Goal: Task Accomplishment & Management: Complete application form

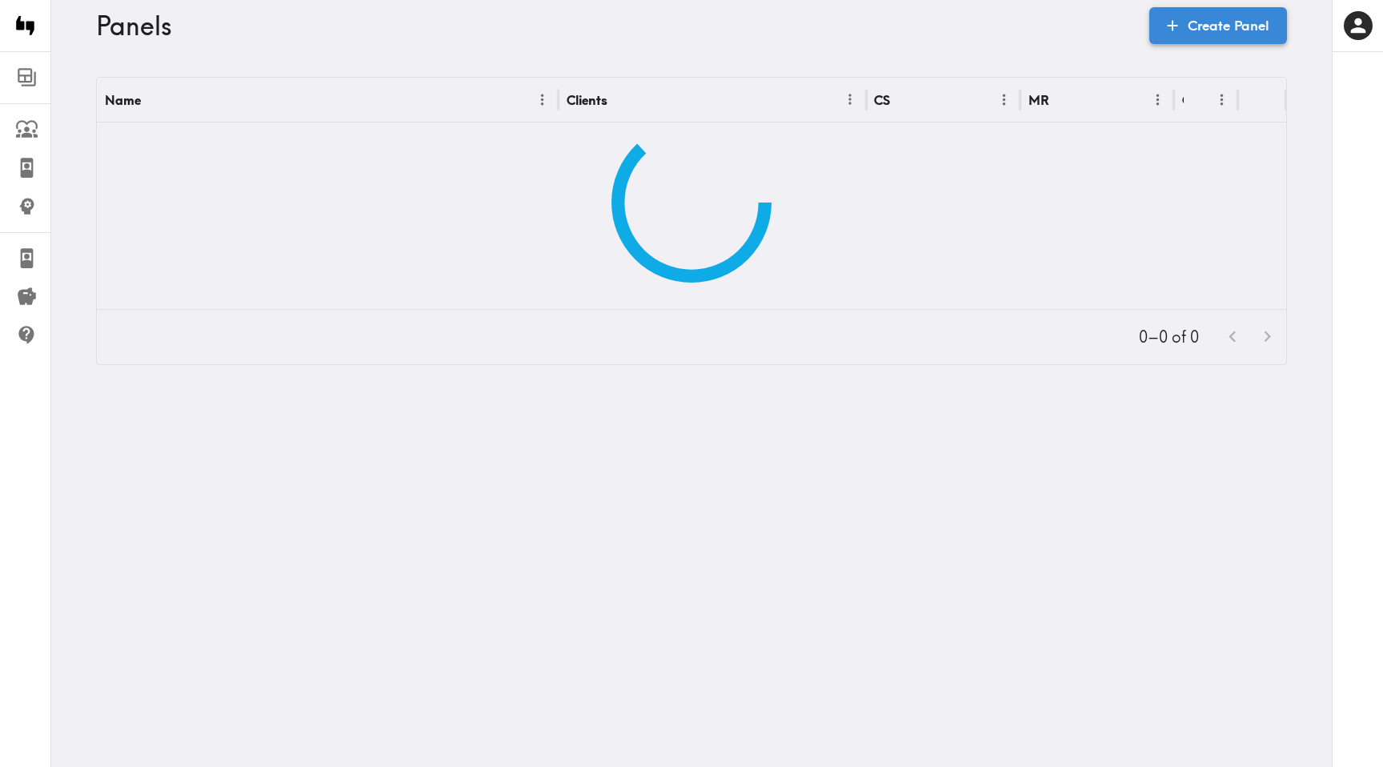
click at [1205, 28] on link "Create Panel" at bounding box center [1218, 25] width 138 height 37
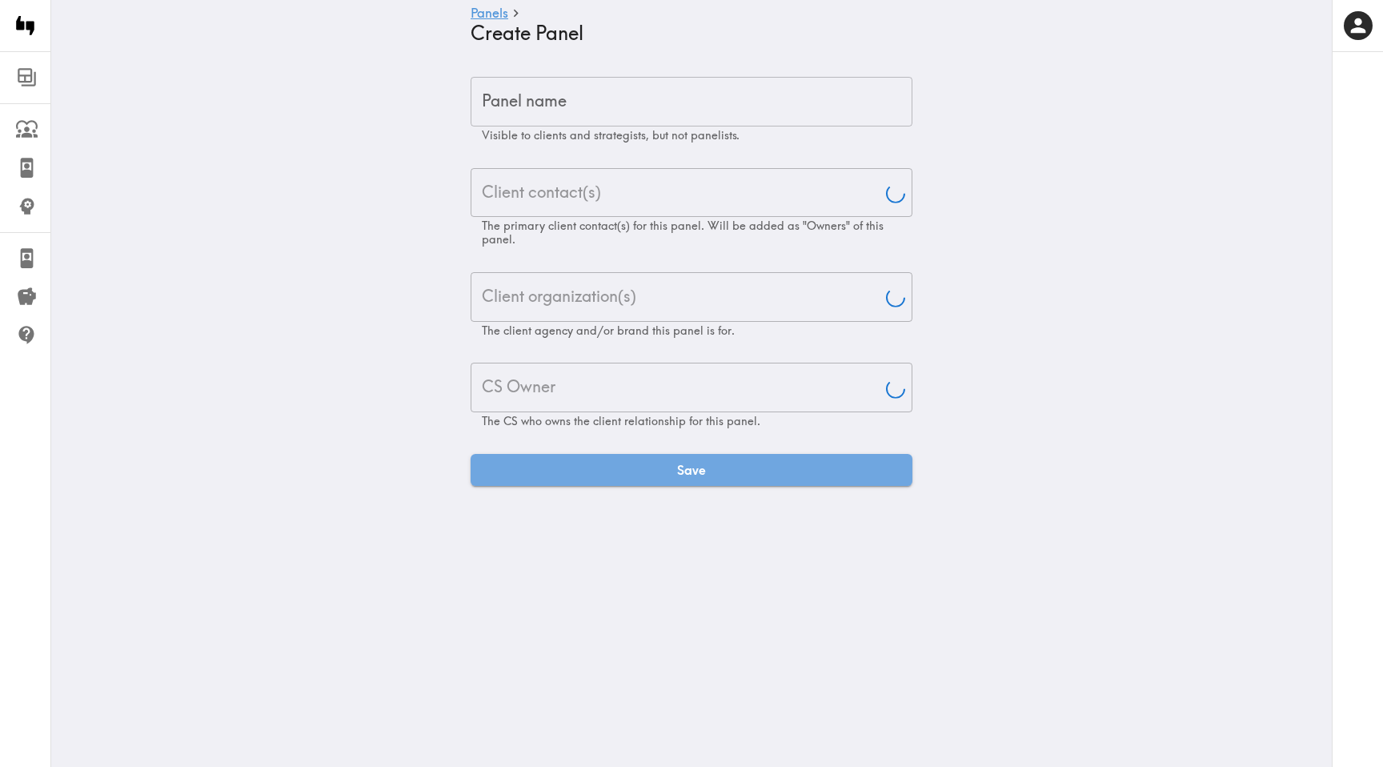
click at [843, 90] on input "Panel name" at bounding box center [692, 102] width 442 height 50
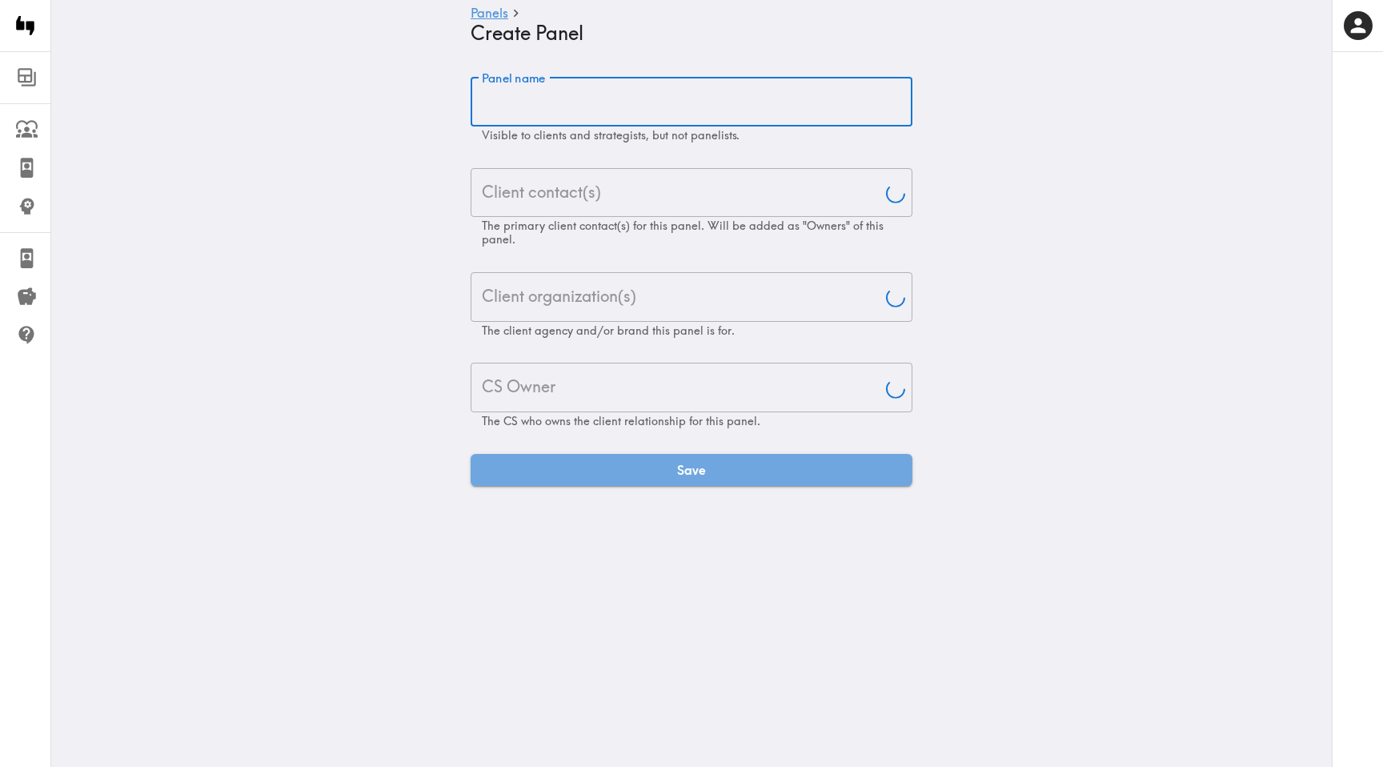
paste input "Wayfair Furniture Purchaser Exploratory"
type input "Wayfair Furniture Purchaser Exploratory"
click at [708, 186] on input "Client contact(s)" at bounding box center [679, 192] width 403 height 35
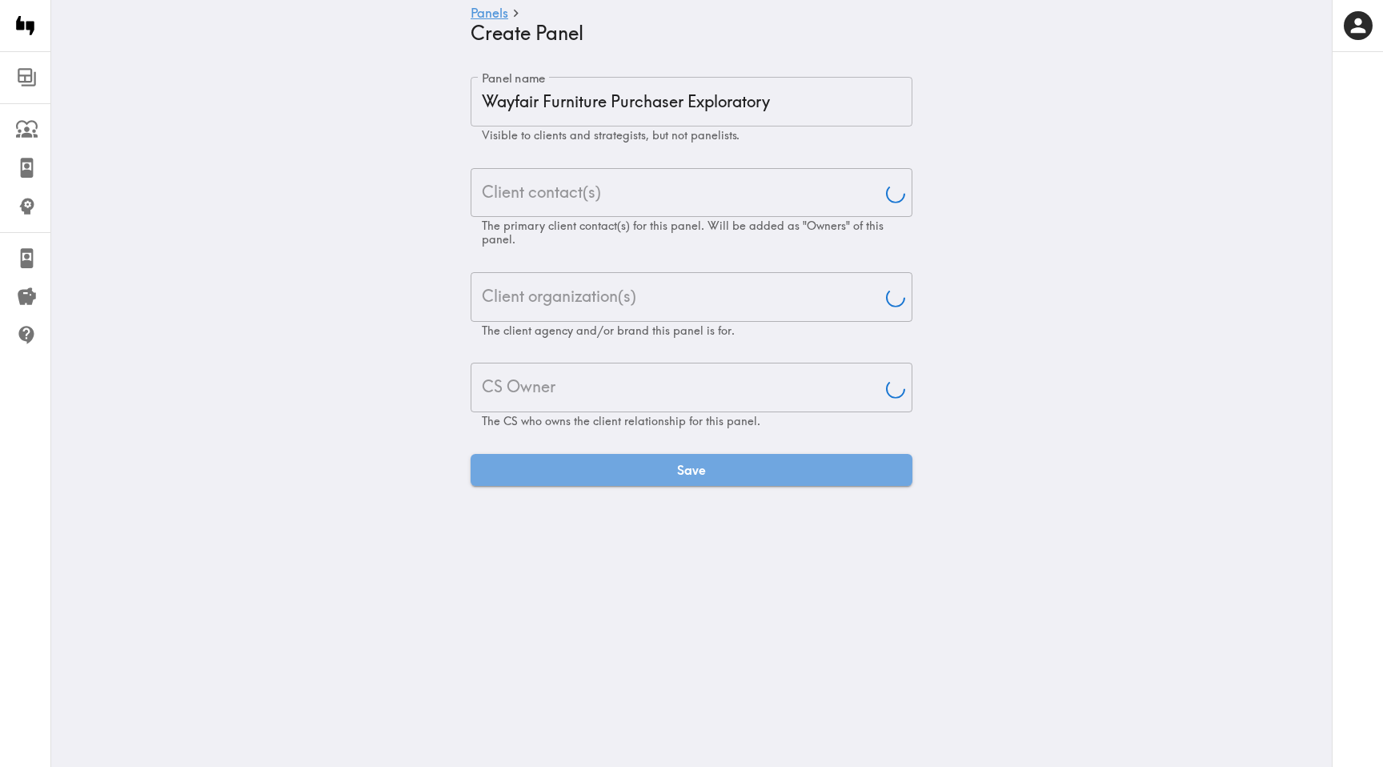
type input "[PERSON_NAME]"
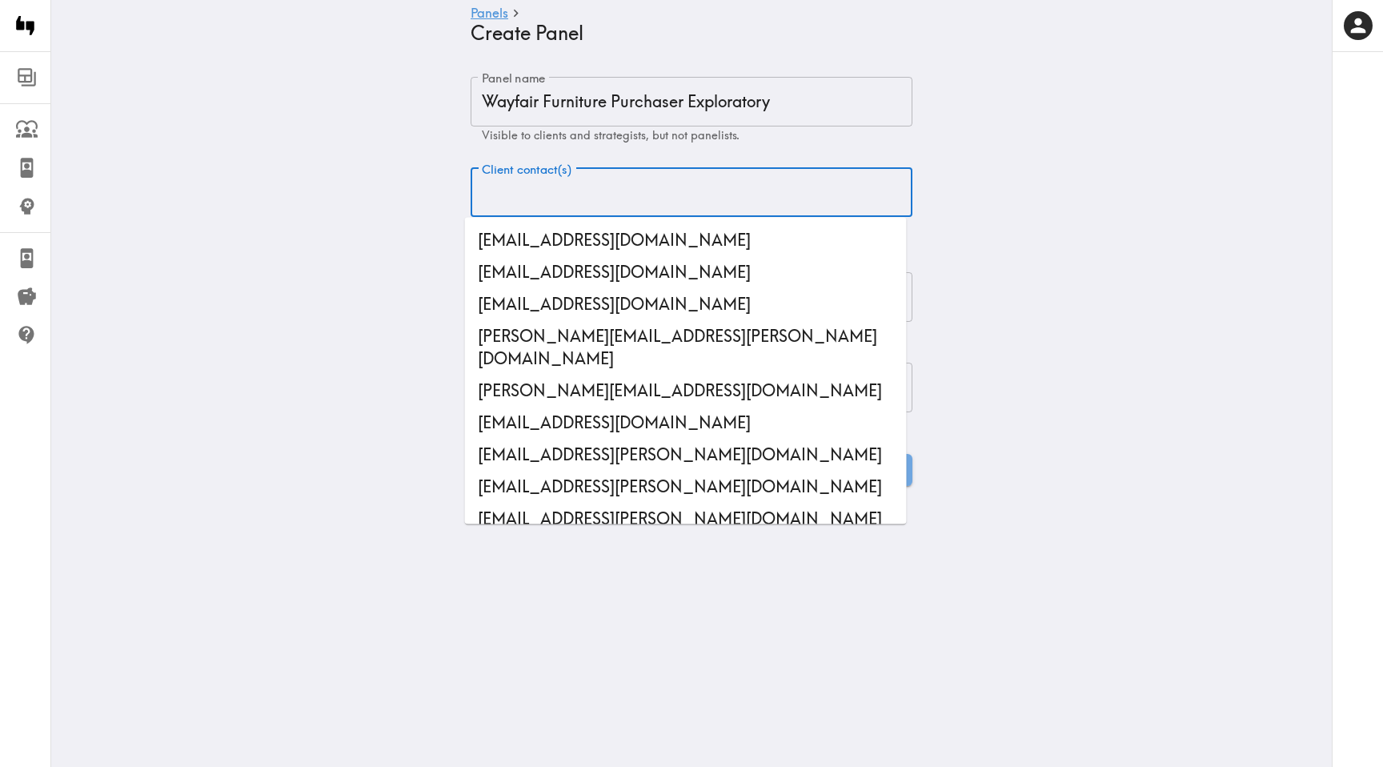
paste input "[PERSON_NAME][EMAIL_ADDRESS][DOMAIN_NAME]"
type input "[PERSON_NAME][EMAIL_ADDRESS][DOMAIN_NAME]"
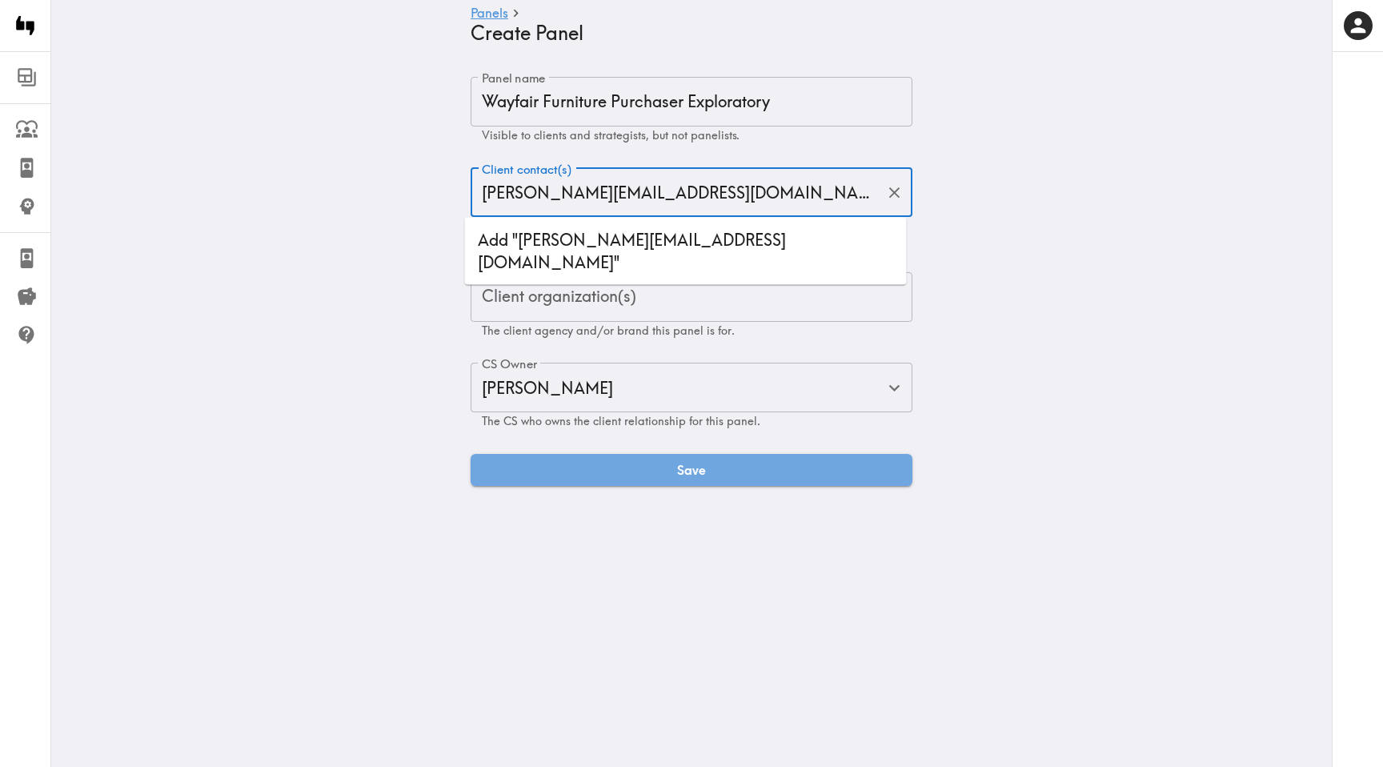
click at [599, 231] on li "Add "[PERSON_NAME][EMAIL_ADDRESS][DOMAIN_NAME]"" at bounding box center [686, 251] width 442 height 54
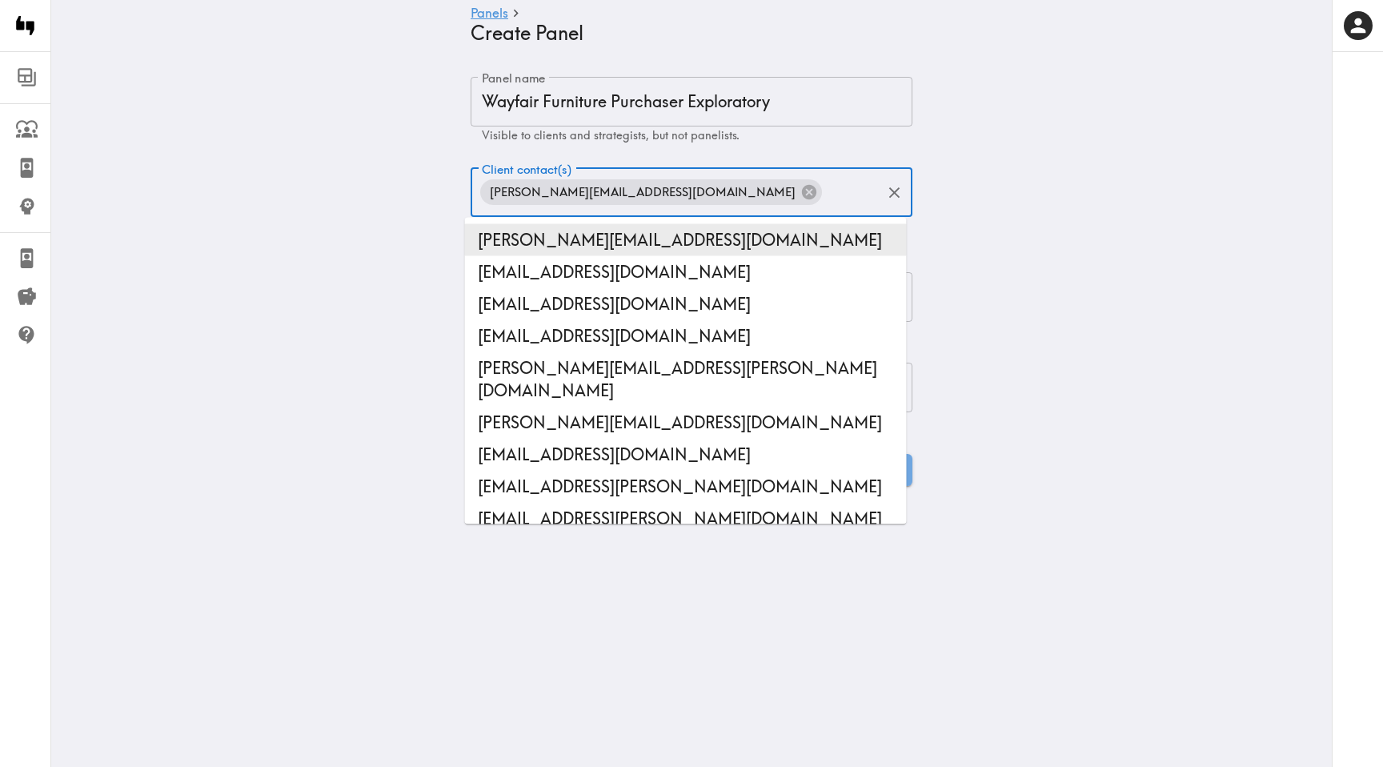
paste input "[PERSON_NAME][EMAIL_ADDRESS][PERSON_NAME][DOMAIN_NAME]"
type input "[PERSON_NAME][EMAIL_ADDRESS][PERSON_NAME][DOMAIN_NAME]"
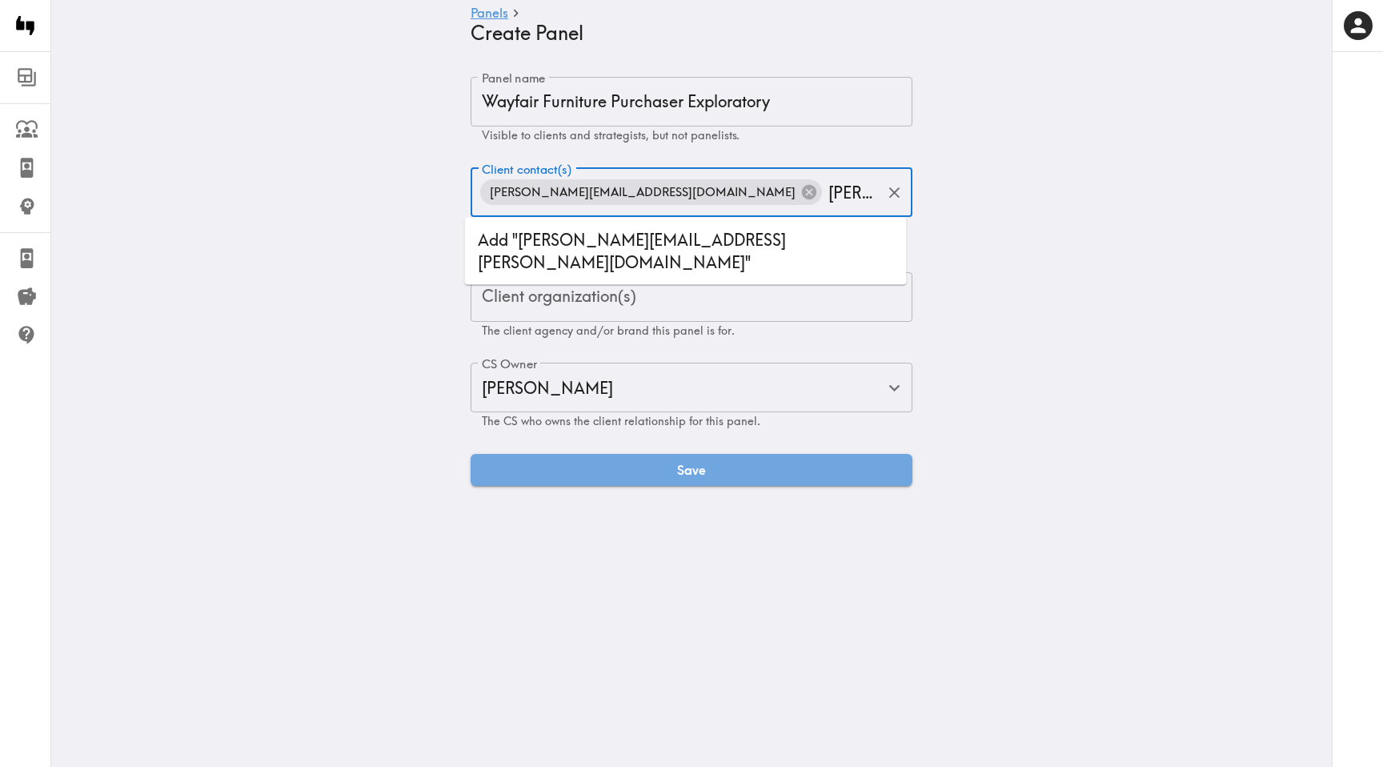
click at [593, 233] on li "Add "[PERSON_NAME][EMAIL_ADDRESS][PERSON_NAME][DOMAIN_NAME]"" at bounding box center [686, 251] width 442 height 54
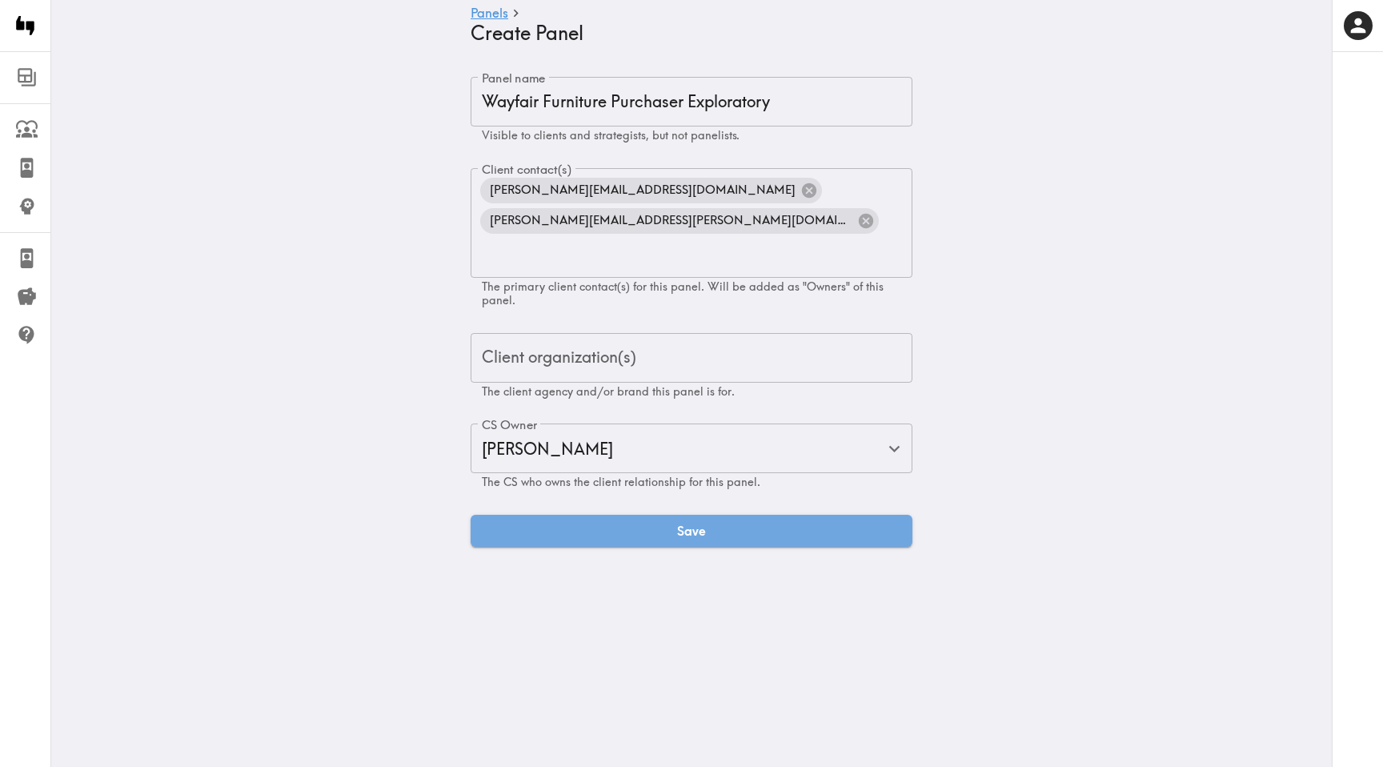
drag, startPoint x: 399, startPoint y: 279, endPoint x: 437, endPoint y: 292, distance: 40.5
click at [399, 279] on main "Panels Create Panel Panel name Wayfair Furniture Purchaser Exploratory Panel na…" at bounding box center [691, 311] width 1281 height 521
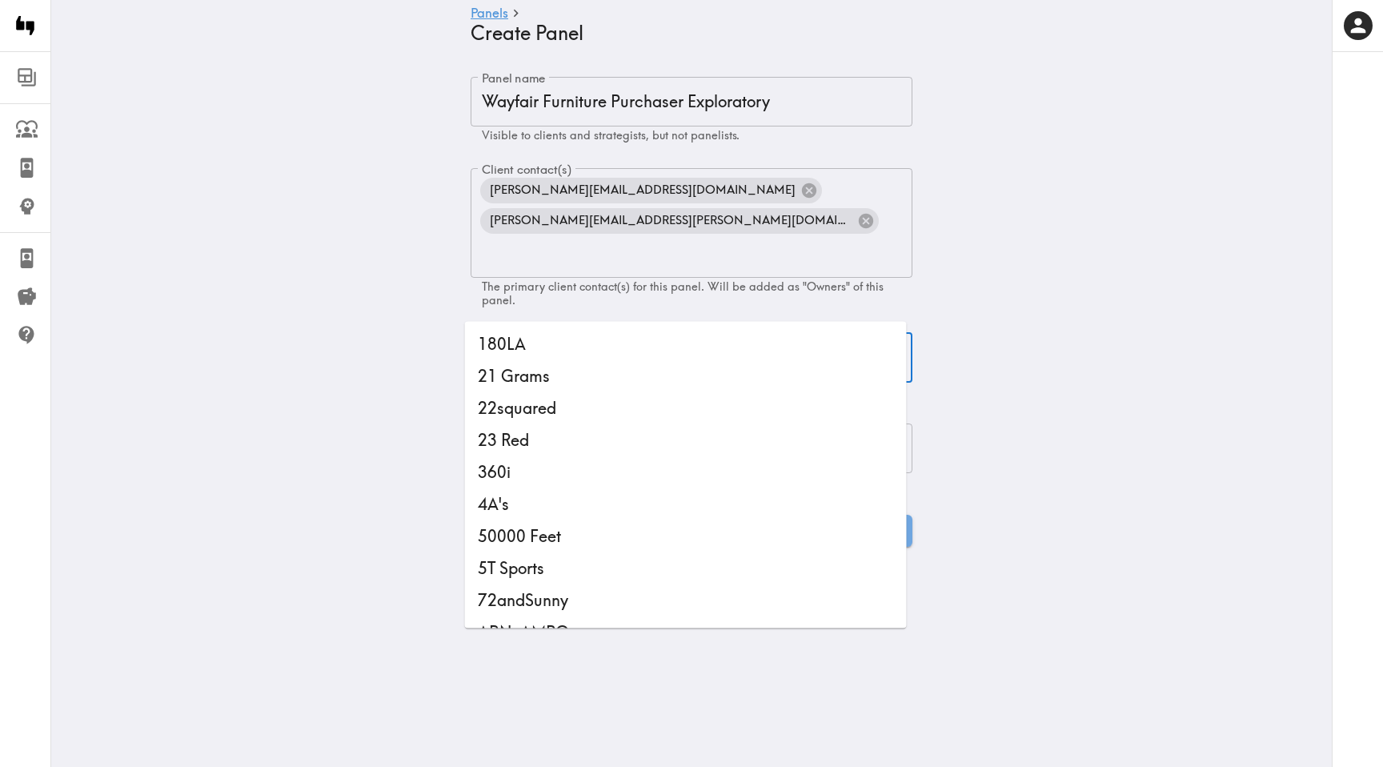
click at [489, 340] on input "Client organization(s)" at bounding box center [691, 357] width 427 height 35
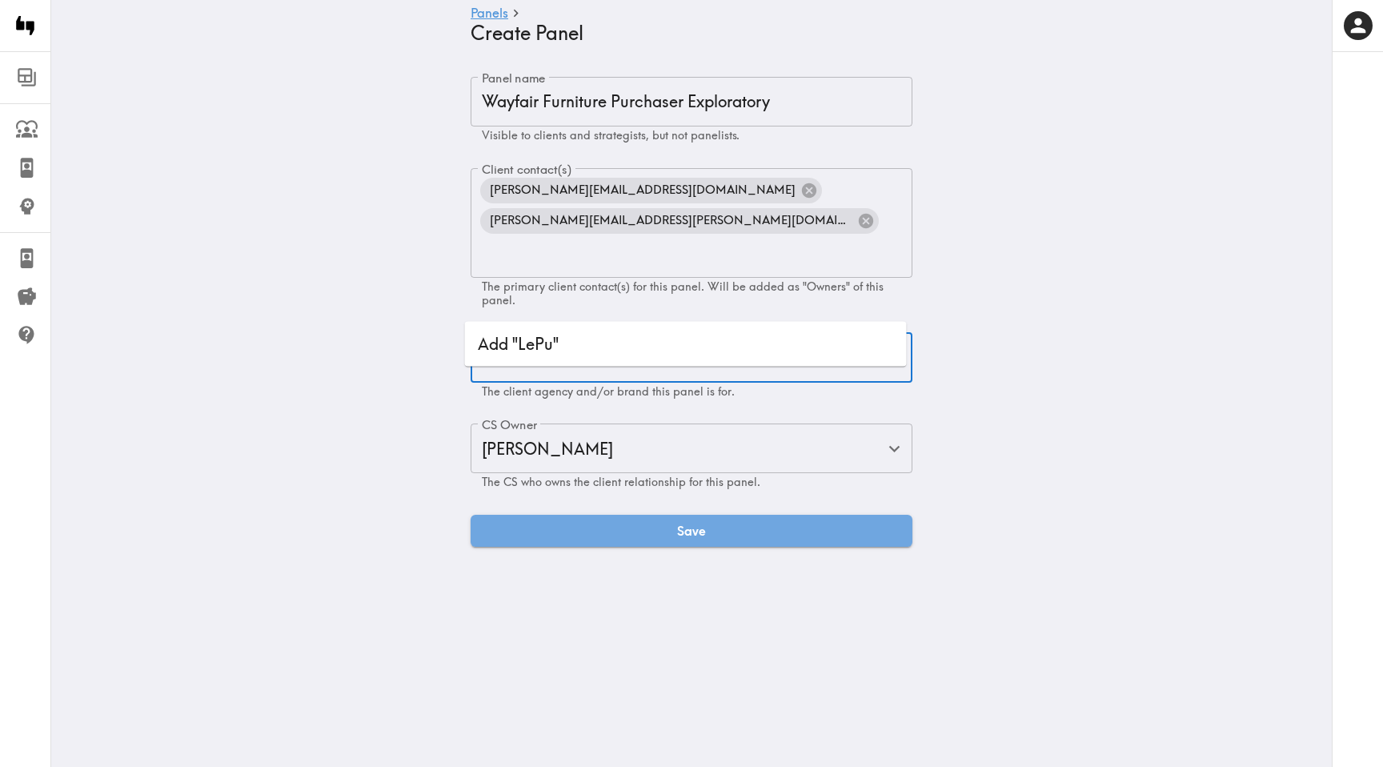
type input "LePub"
click at [483, 349] on li "Add "LePub"" at bounding box center [686, 344] width 442 height 32
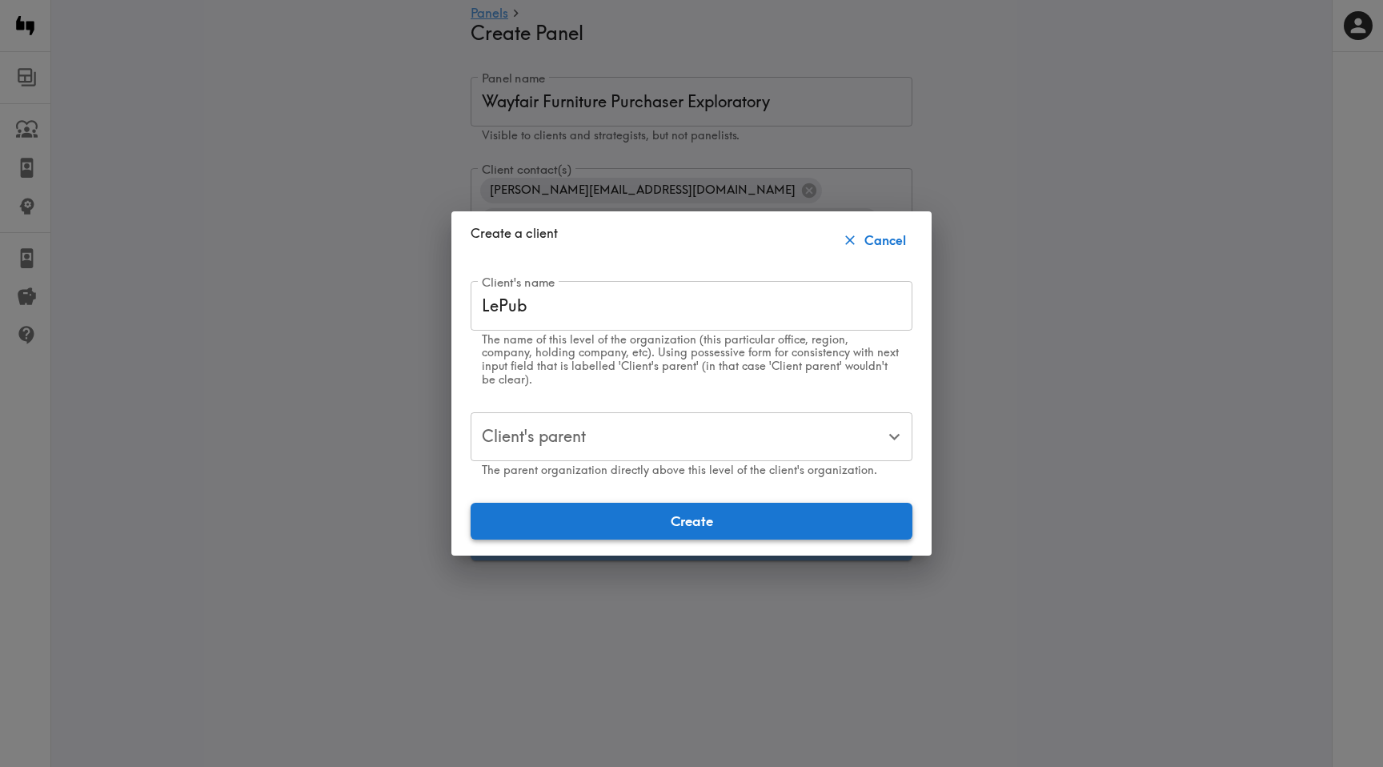
click at [618, 515] on button "Create" at bounding box center [692, 521] width 442 height 37
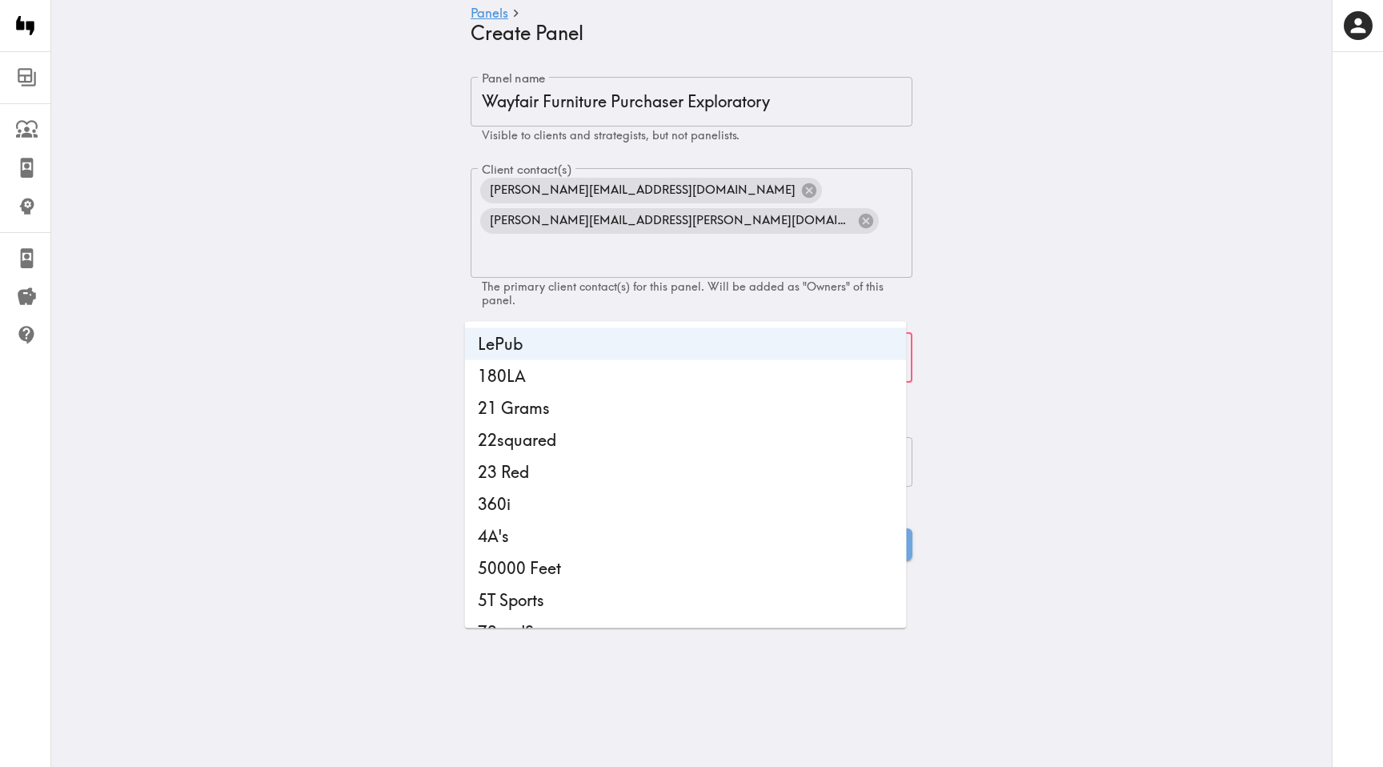
click at [303, 391] on main "Panels Create Panel Panel name Wayfair Furniture Purchaser Exploratory Panel na…" at bounding box center [691, 318] width 1281 height 535
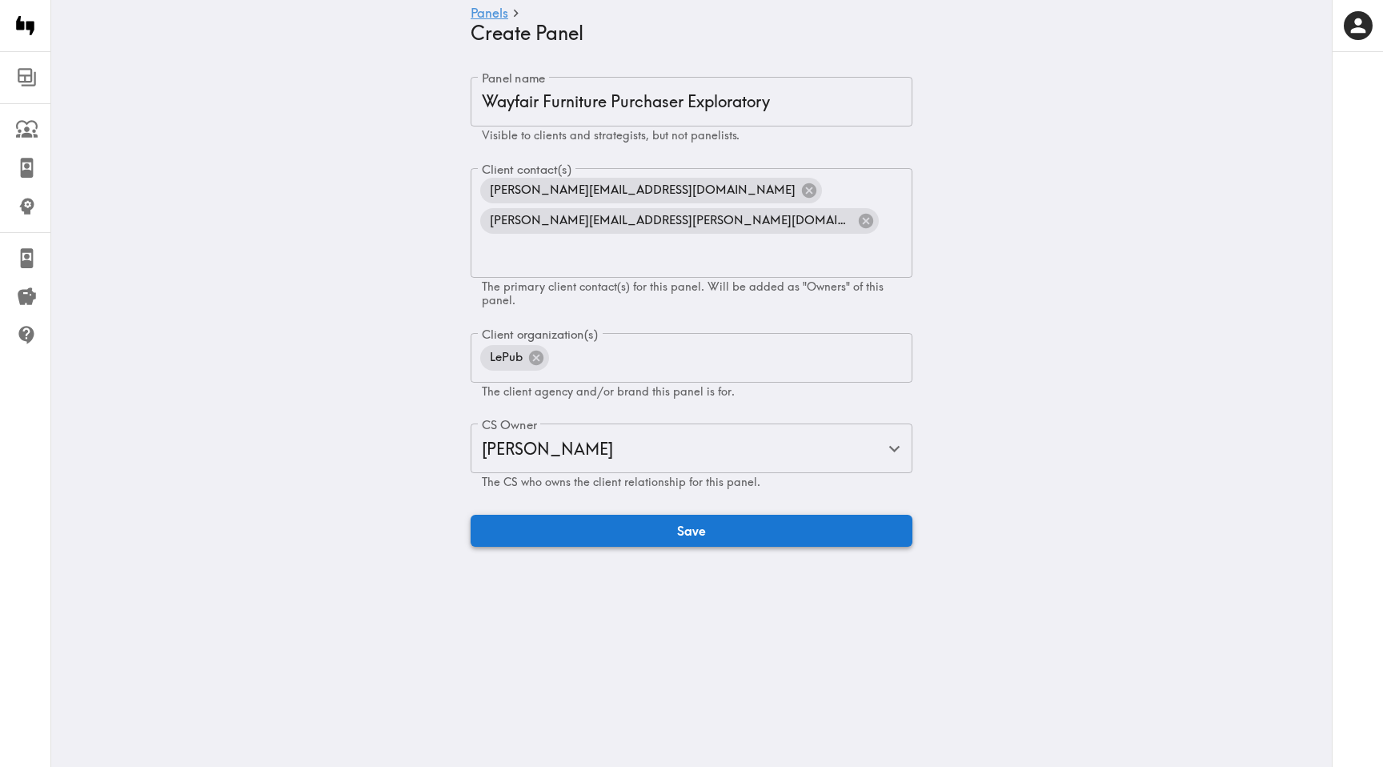
click at [538, 515] on button "Save" at bounding box center [692, 531] width 442 height 32
